Goal: Transaction & Acquisition: Purchase product/service

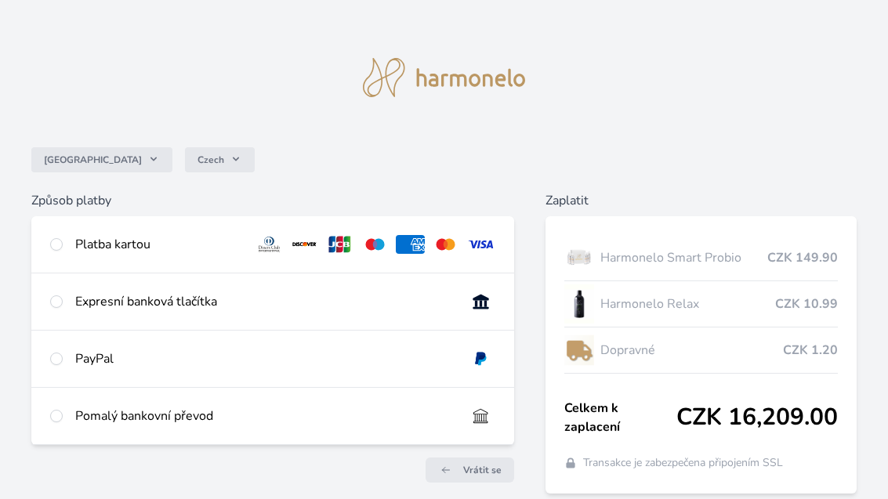
scroll to position [20, 0]
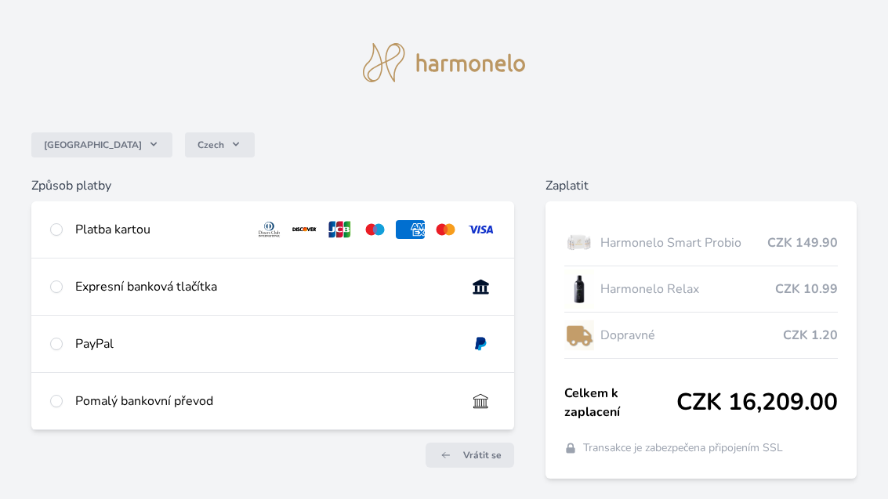
click at [69, 232] on div "Platba kartou" at bounding box center [272, 229] width 483 height 56
radio input "true"
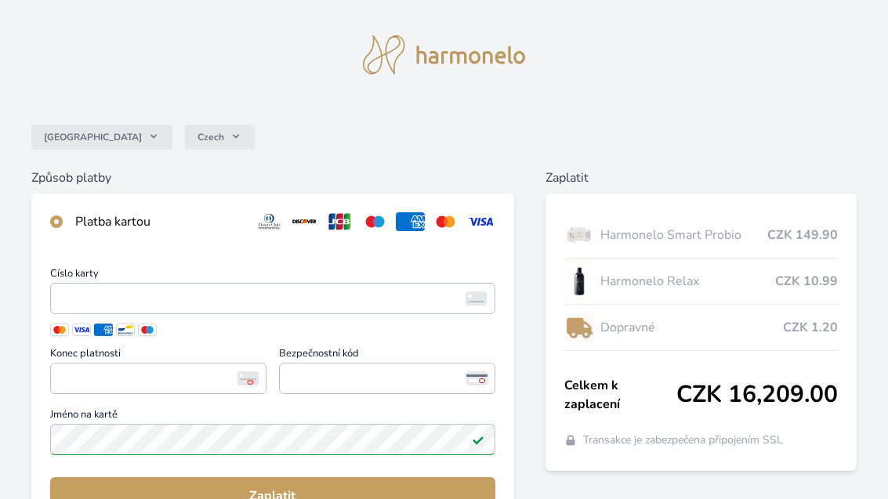
scroll to position [0, 0]
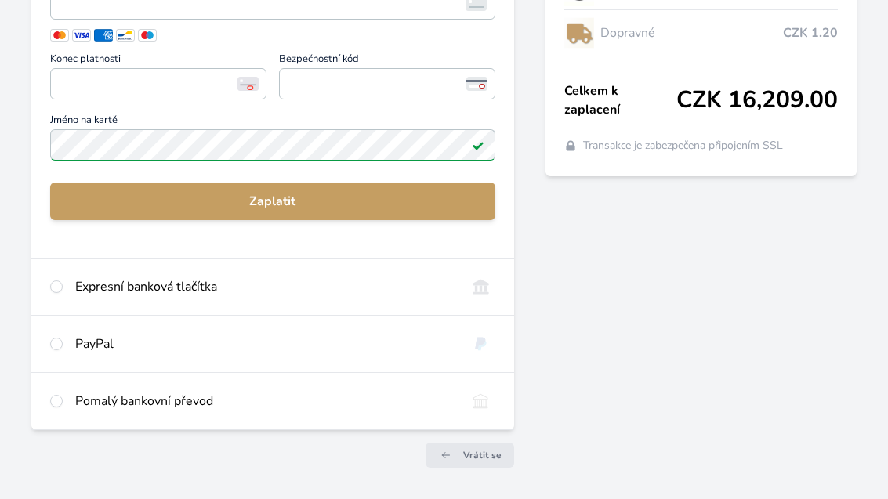
click at [59, 404] on input "radio" at bounding box center [56, 401] width 13 height 13
radio input "true"
radio input "false"
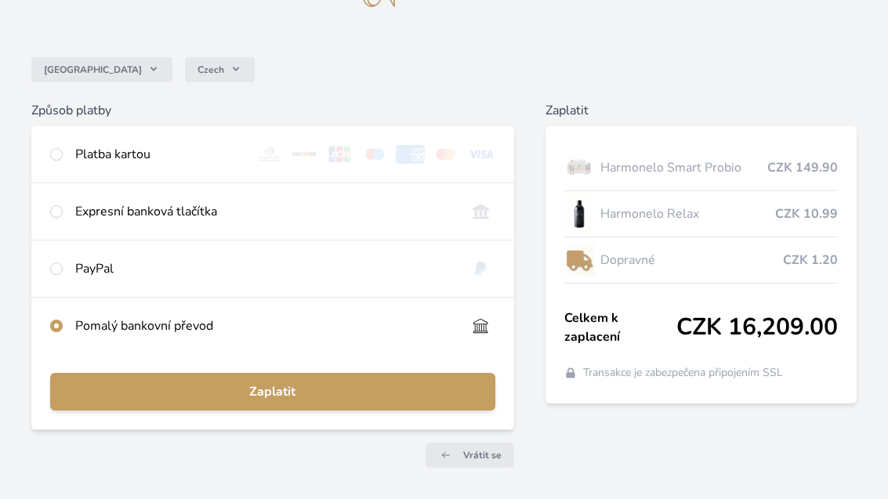
click at [71, 207] on div "Expresní banková tlačítka" at bounding box center [272, 211] width 483 height 56
radio input "true"
radio input "false"
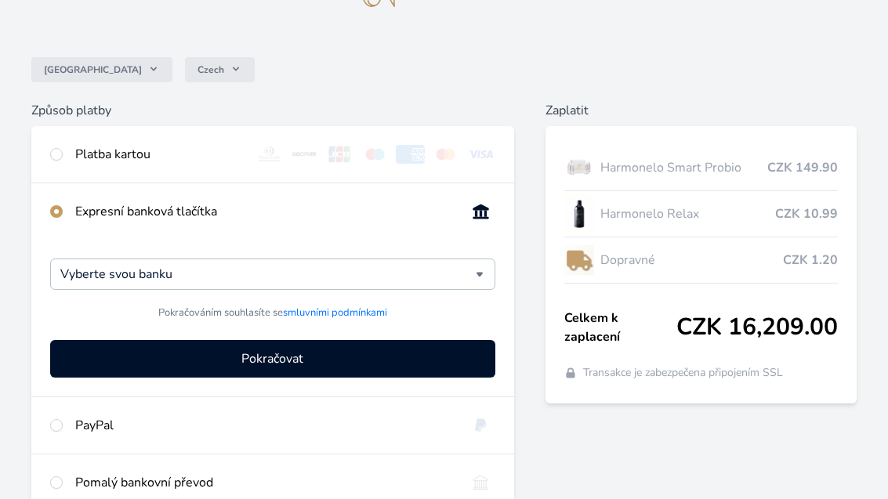
click at [457, 268] on input "Vyberte svou banku" at bounding box center [267, 274] width 415 height 19
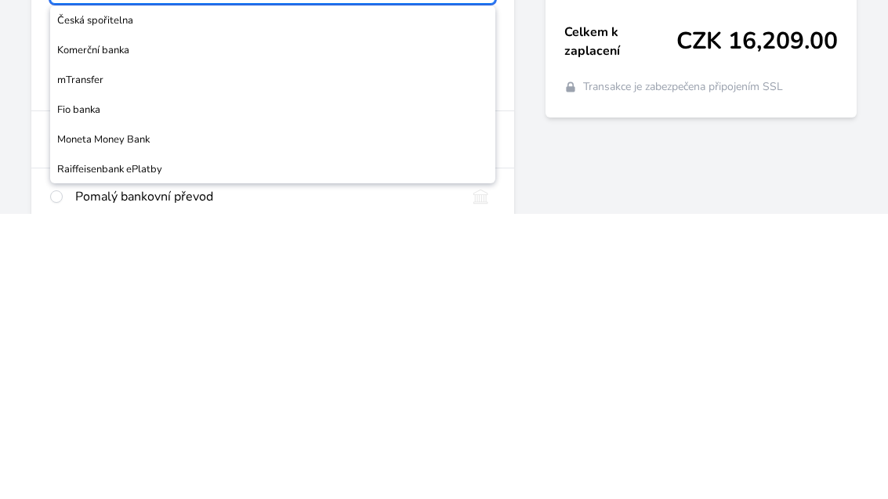
click at [109, 387] on span "Fio banka" at bounding box center [272, 395] width 431 height 16
type input "Fio banka"
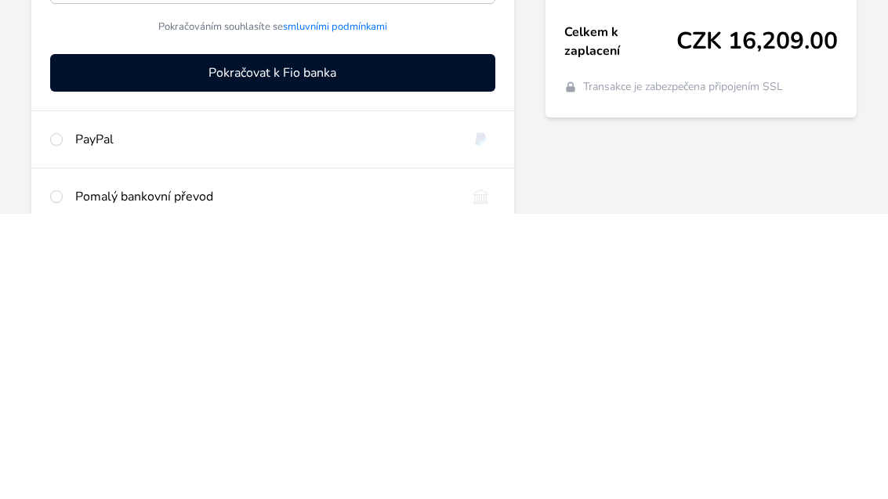
scroll to position [177, 0]
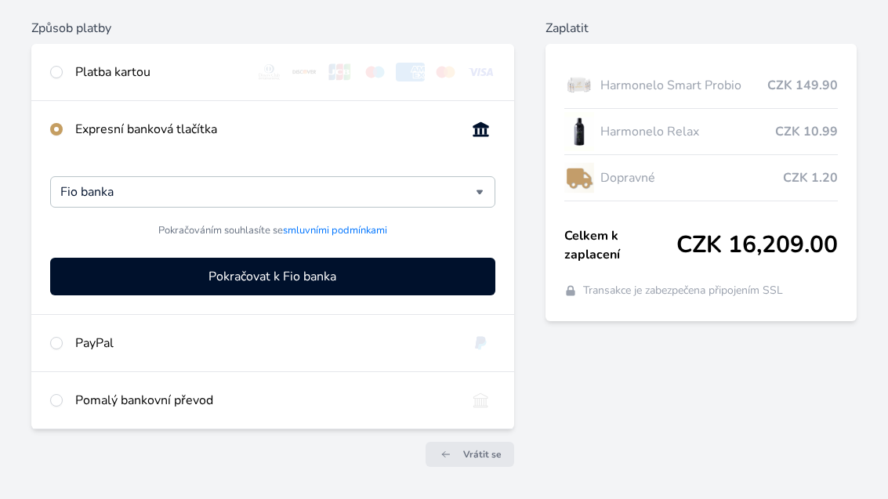
click at [327, 283] on span "Pokračovat k Fio banka" at bounding box center [272, 276] width 128 height 19
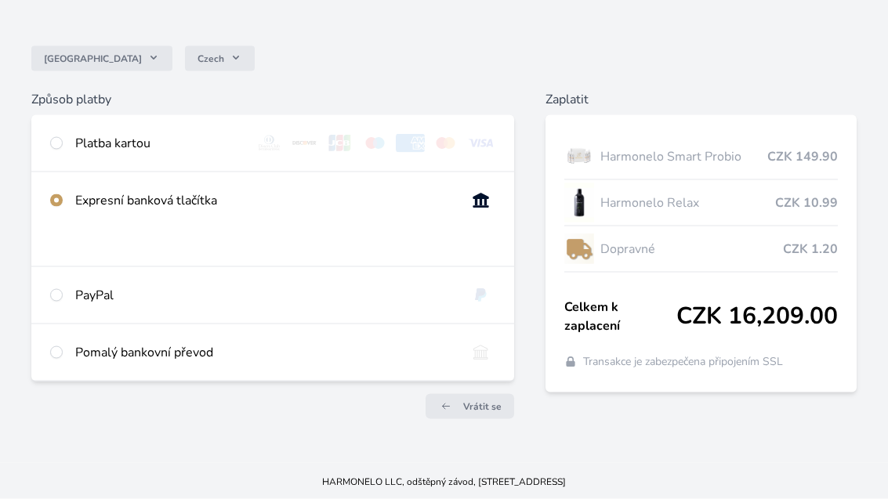
scroll to position [107, 0]
